Goal: Navigation & Orientation: Find specific page/section

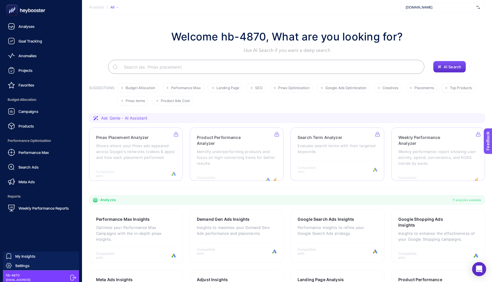
click at [71, 278] on icon at bounding box center [73, 277] width 6 height 6
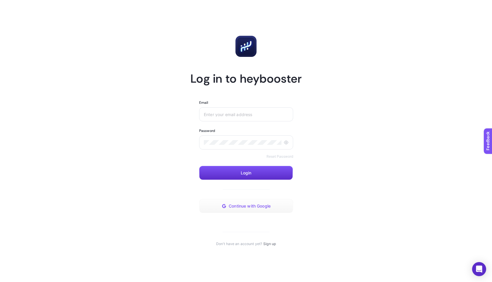
click at [226, 202] on button "Continue with Google" at bounding box center [246, 206] width 94 height 14
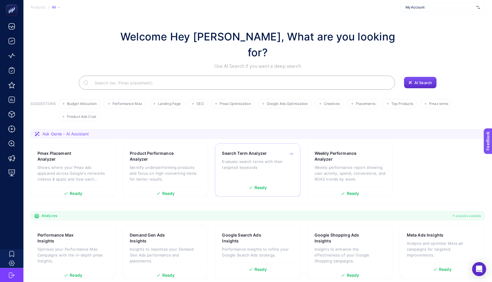
click at [255, 181] on div "Ready" at bounding box center [257, 185] width 71 height 9
